Goal: Task Accomplishment & Management: Manage account settings

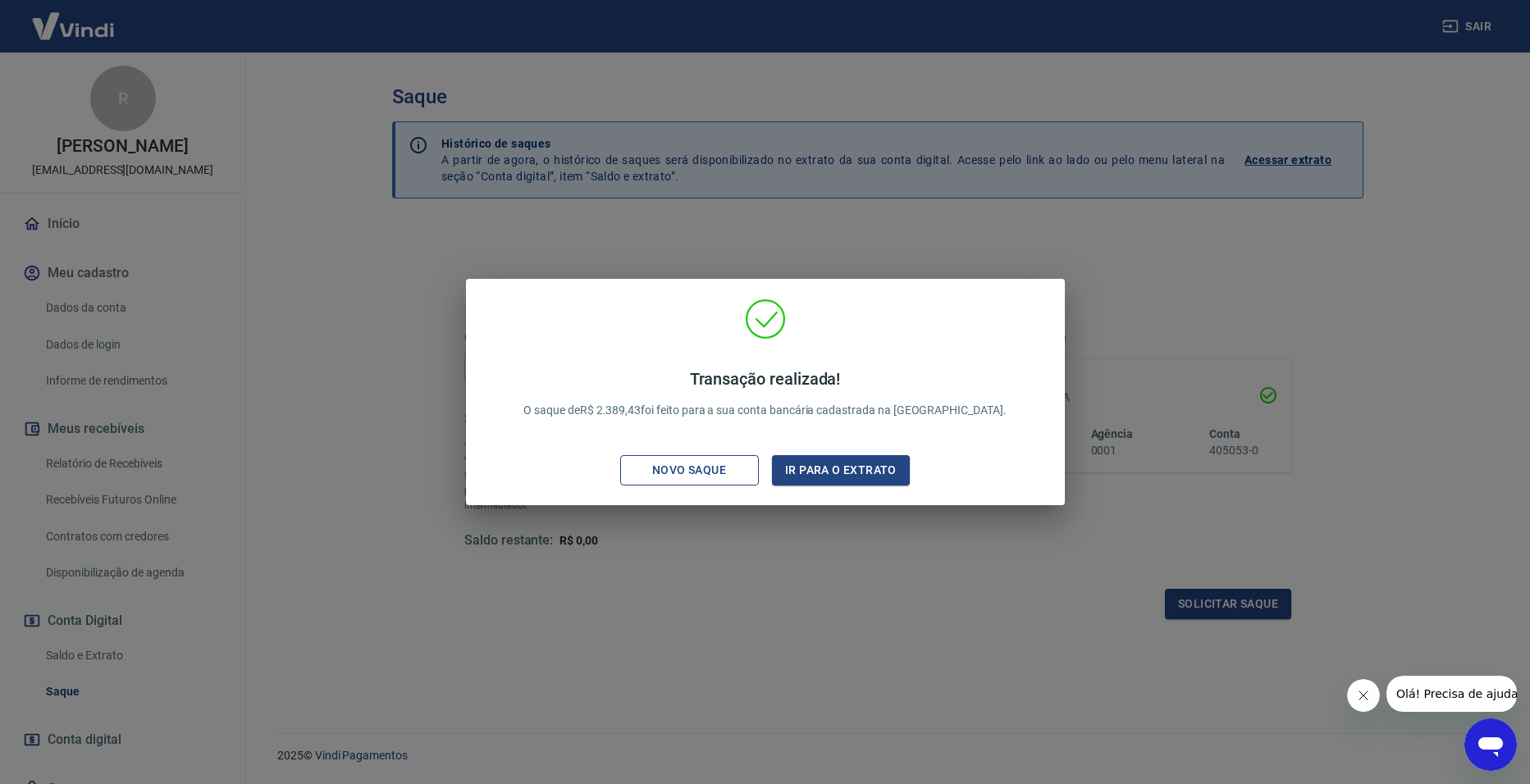
click at [731, 467] on div "Novo saque" at bounding box center [689, 470] width 113 height 21
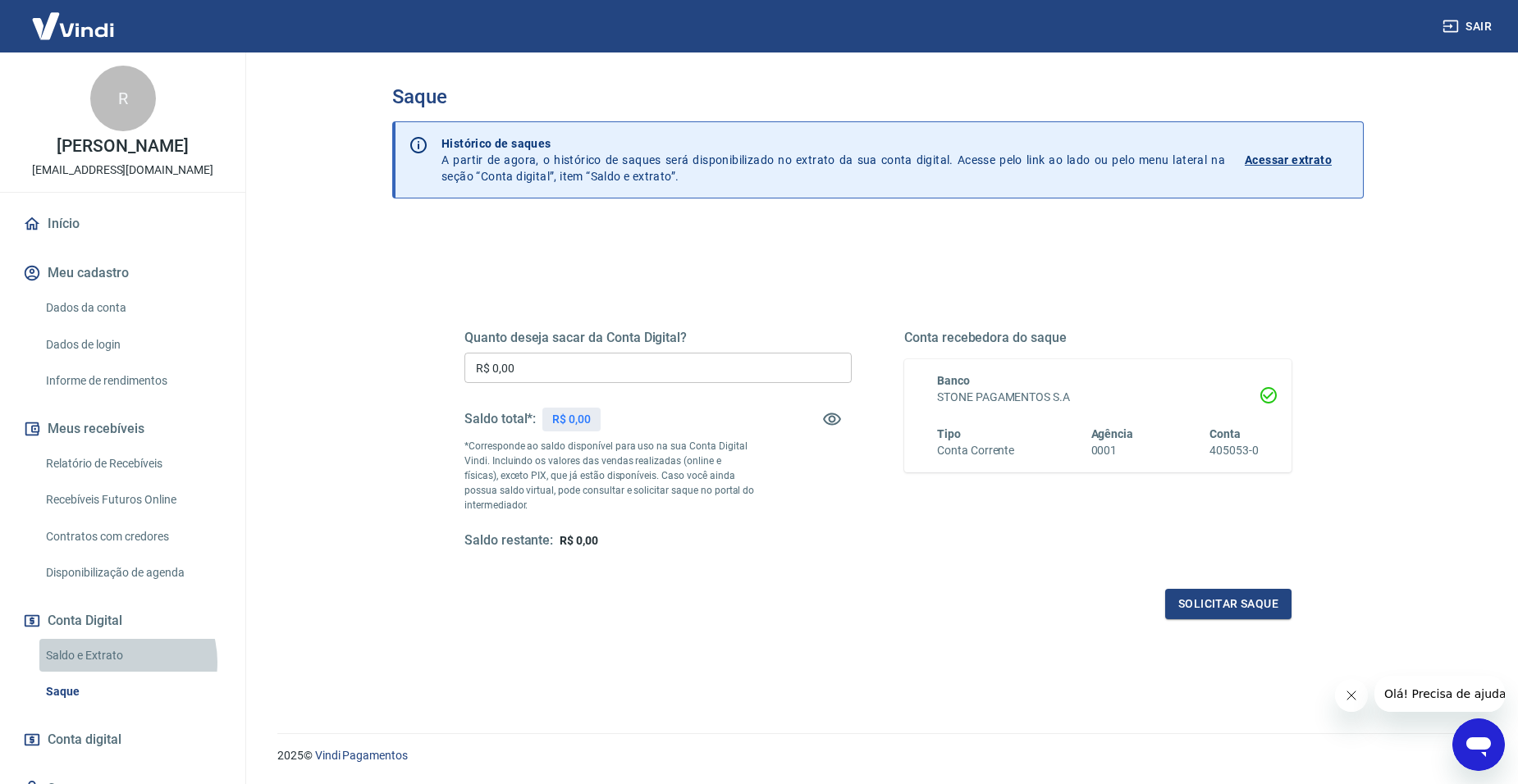
click at [111, 672] on link "Saldo e Extrato" at bounding box center [132, 655] width 186 height 34
